Goal: Task Accomplishment & Management: Use online tool/utility

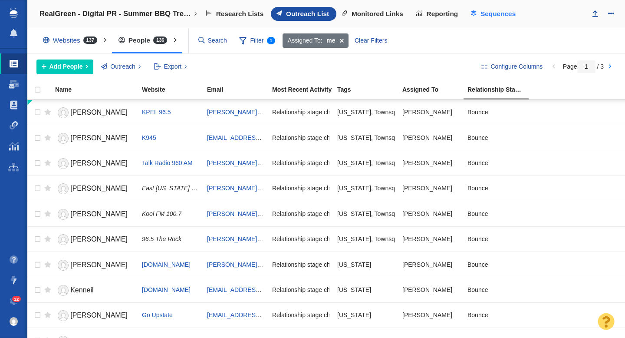
click at [490, 14] on span "Sequences" at bounding box center [497, 14] width 35 height 8
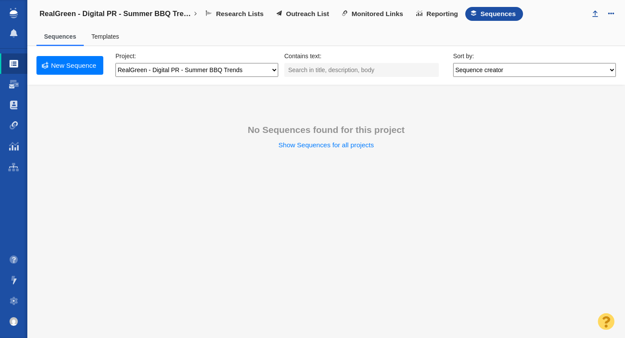
click at [309, 14] on span "Outreach List" at bounding box center [307, 14] width 43 height 8
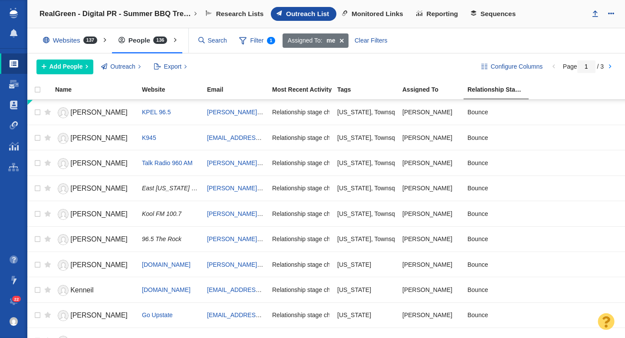
click at [12, 86] on span at bounding box center [14, 84] width 10 height 9
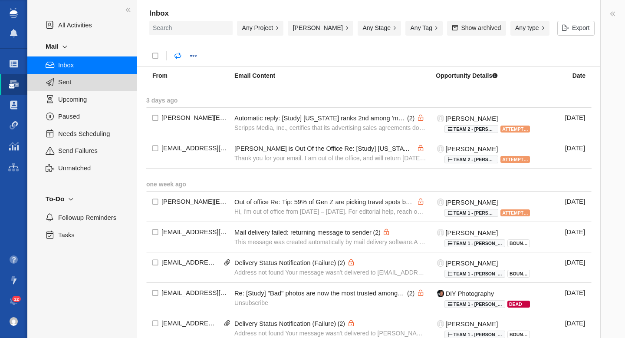
click at [69, 84] on span "Sent" at bounding box center [92, 82] width 69 height 10
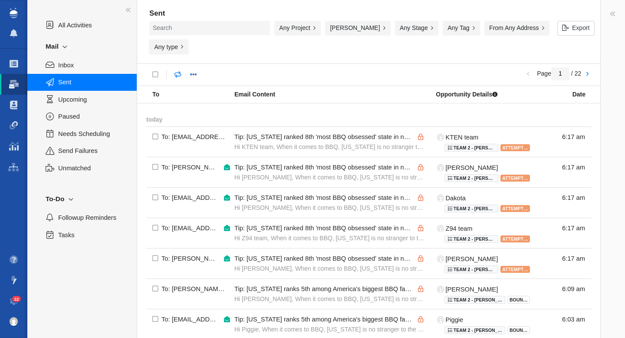
click at [188, 39] on button "Any type" at bounding box center [168, 46] width 39 height 15
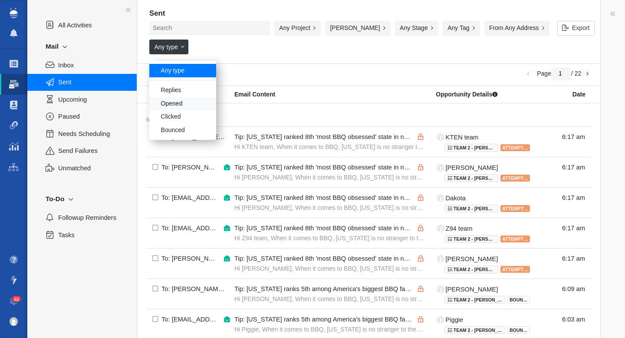
click at [216, 97] on div "Opened" at bounding box center [182, 103] width 67 height 13
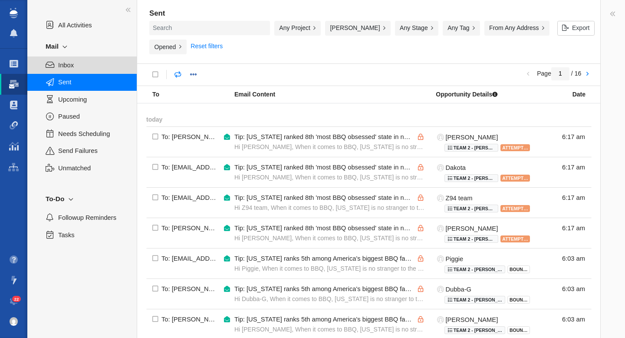
click at [66, 65] on span "Inbox" at bounding box center [92, 65] width 69 height 10
